Goal: Information Seeking & Learning: Learn about a topic

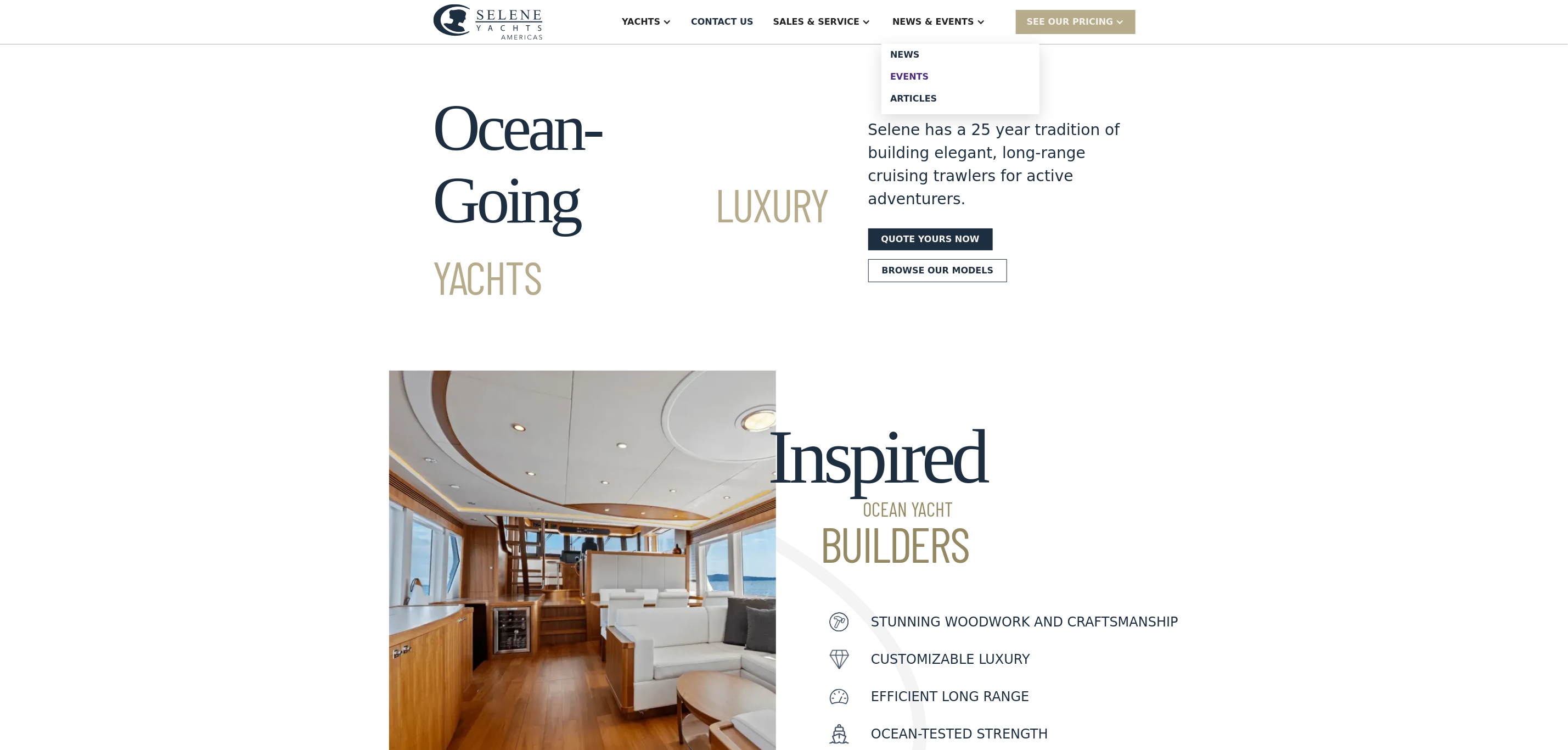
click at [937, 78] on div "Events" at bounding box center [960, 77] width 140 height 9
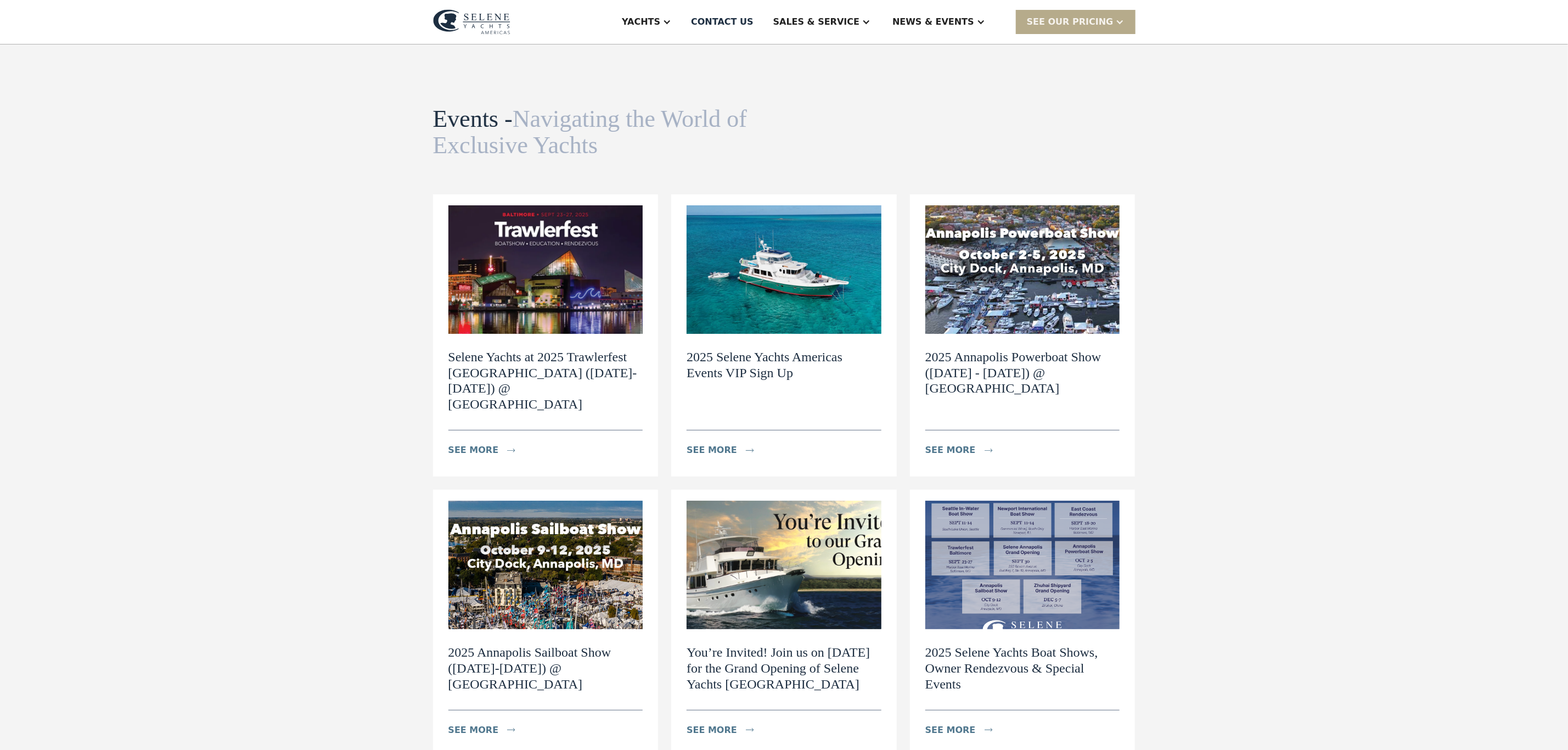
click at [964, 290] on img at bounding box center [1022, 269] width 195 height 128
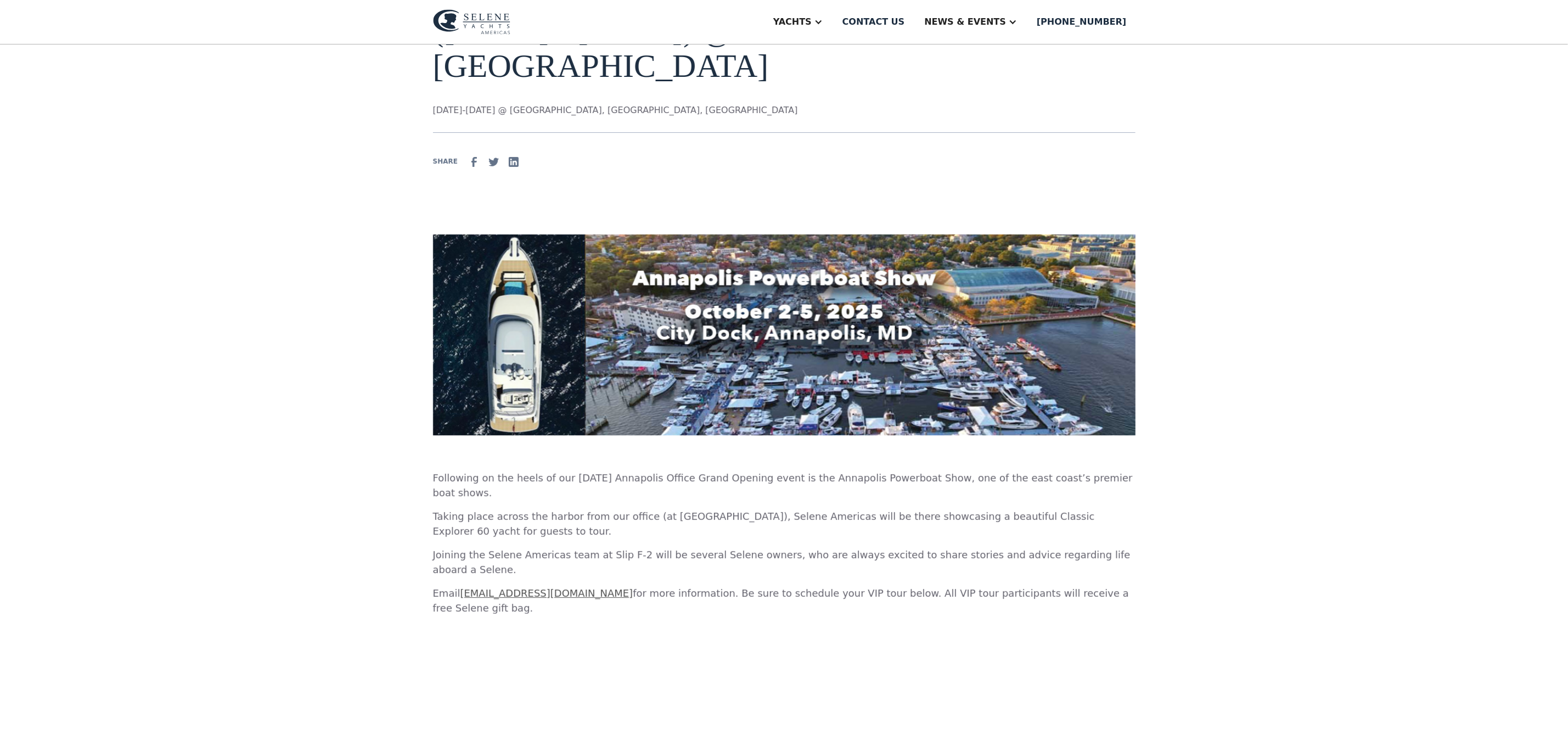
scroll to position [164, 0]
